Goal: Navigation & Orientation: Find specific page/section

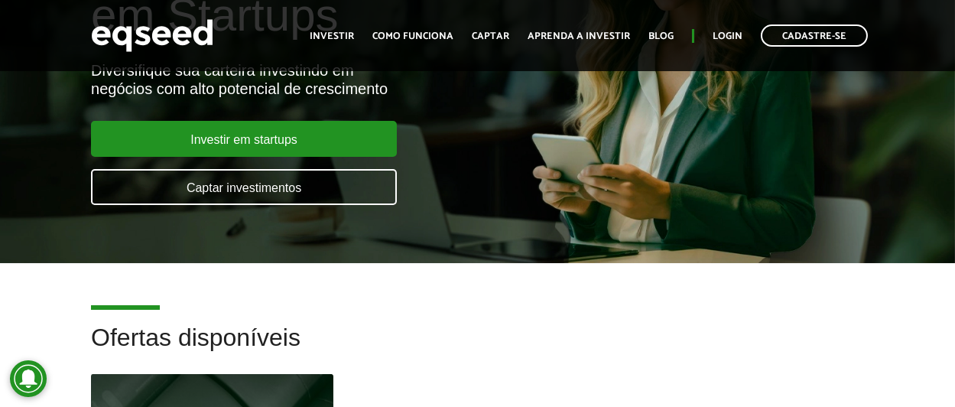
scroll to position [170, 0]
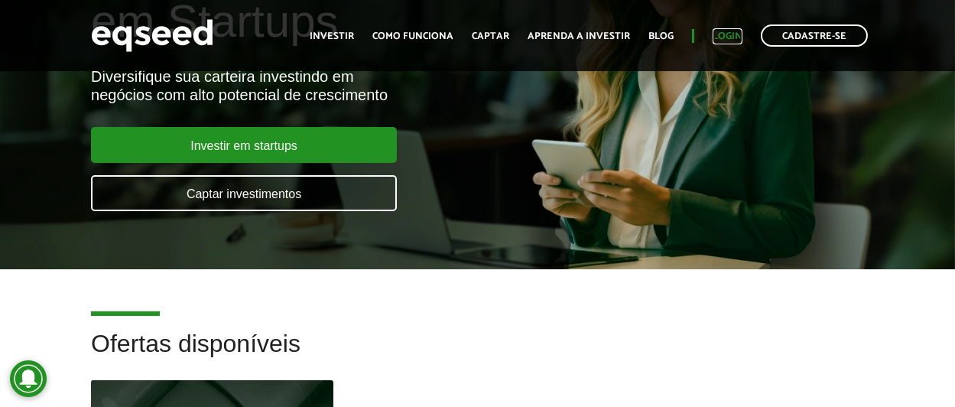
click at [726, 36] on link "Login" at bounding box center [727, 36] width 30 height 10
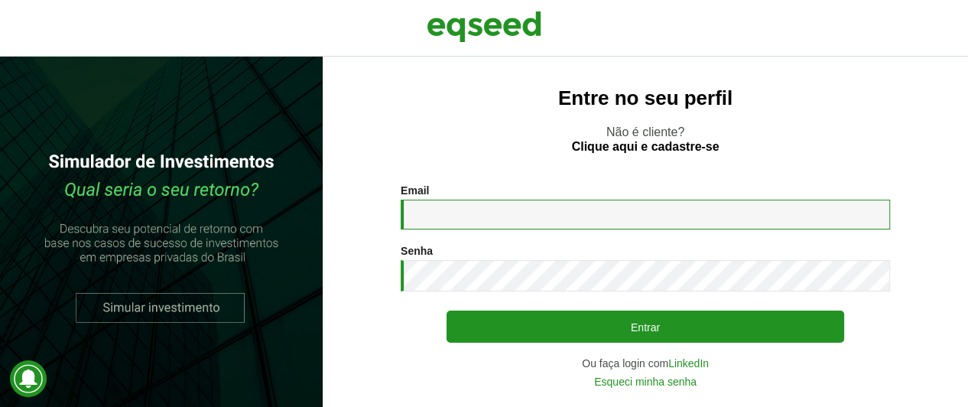
click at [524, 219] on input "Email *" at bounding box center [645, 214] width 489 height 30
type input "**********"
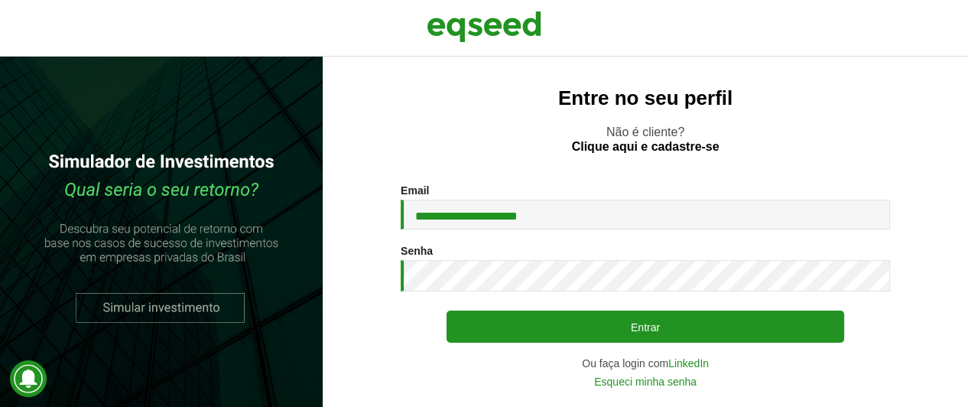
click at [725, 179] on div "**********" at bounding box center [645, 232] width 645 height 350
click at [502, 105] on h2 "Entre no seu perfil" at bounding box center [645, 98] width 584 height 22
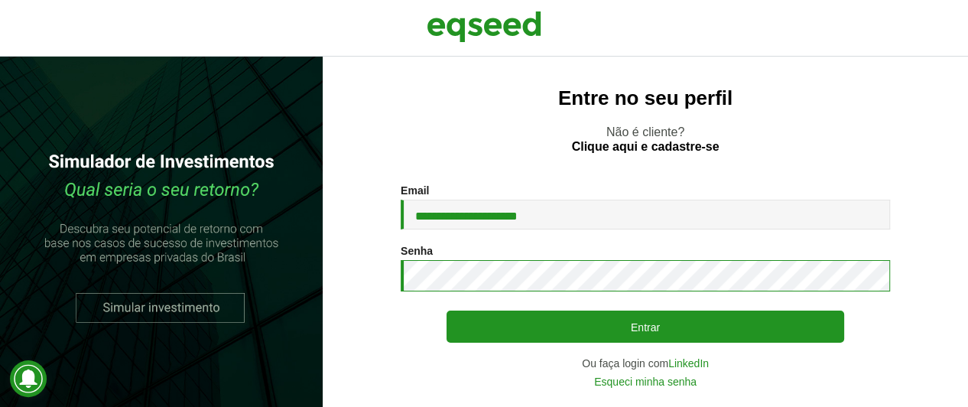
click at [446, 310] on button "Entrar" at bounding box center [644, 326] width 397 height 32
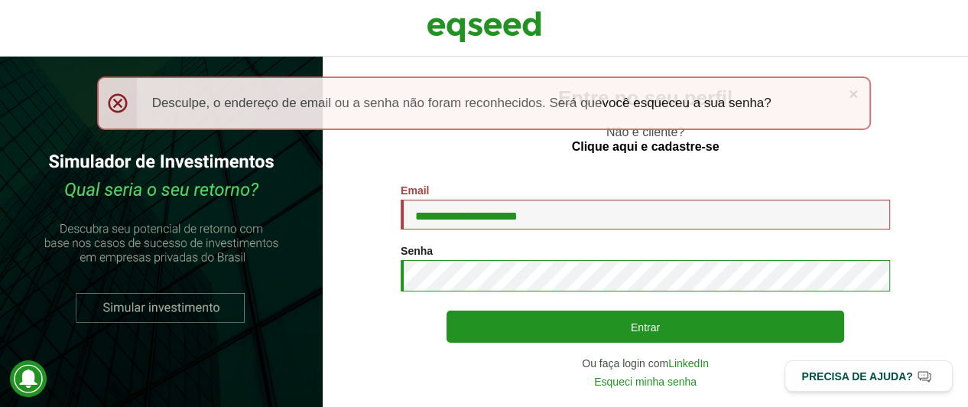
click at [446, 310] on button "Entrar" at bounding box center [644, 326] width 397 height 32
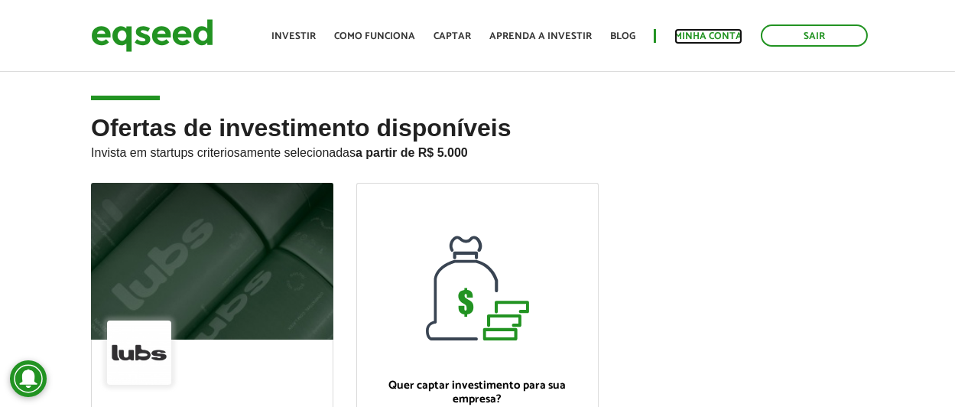
click at [716, 41] on link "Minha conta" at bounding box center [708, 36] width 68 height 10
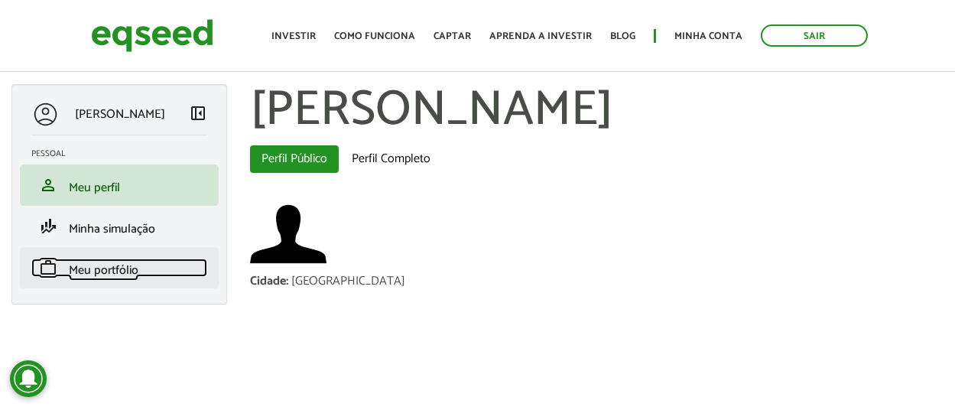
click at [88, 274] on span "Meu portfólio" at bounding box center [104, 270] width 70 height 21
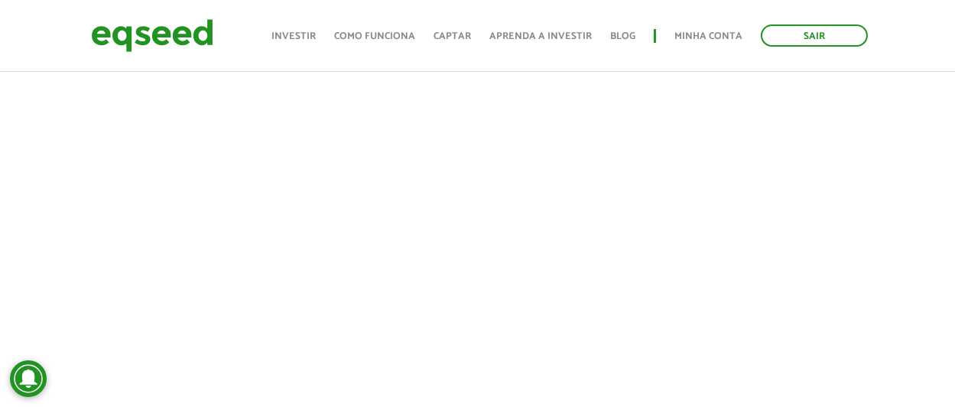
scroll to position [339, 0]
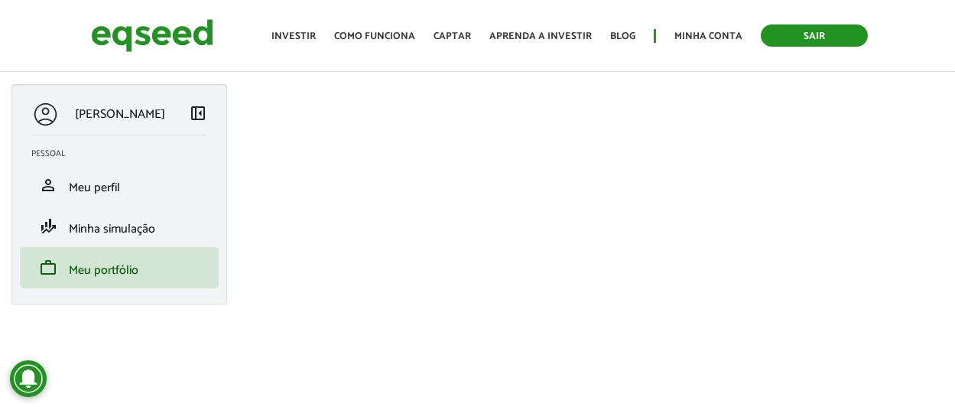
click at [805, 44] on link "Sair" at bounding box center [814, 35] width 107 height 22
